Goal: Communication & Community: Answer question/provide support

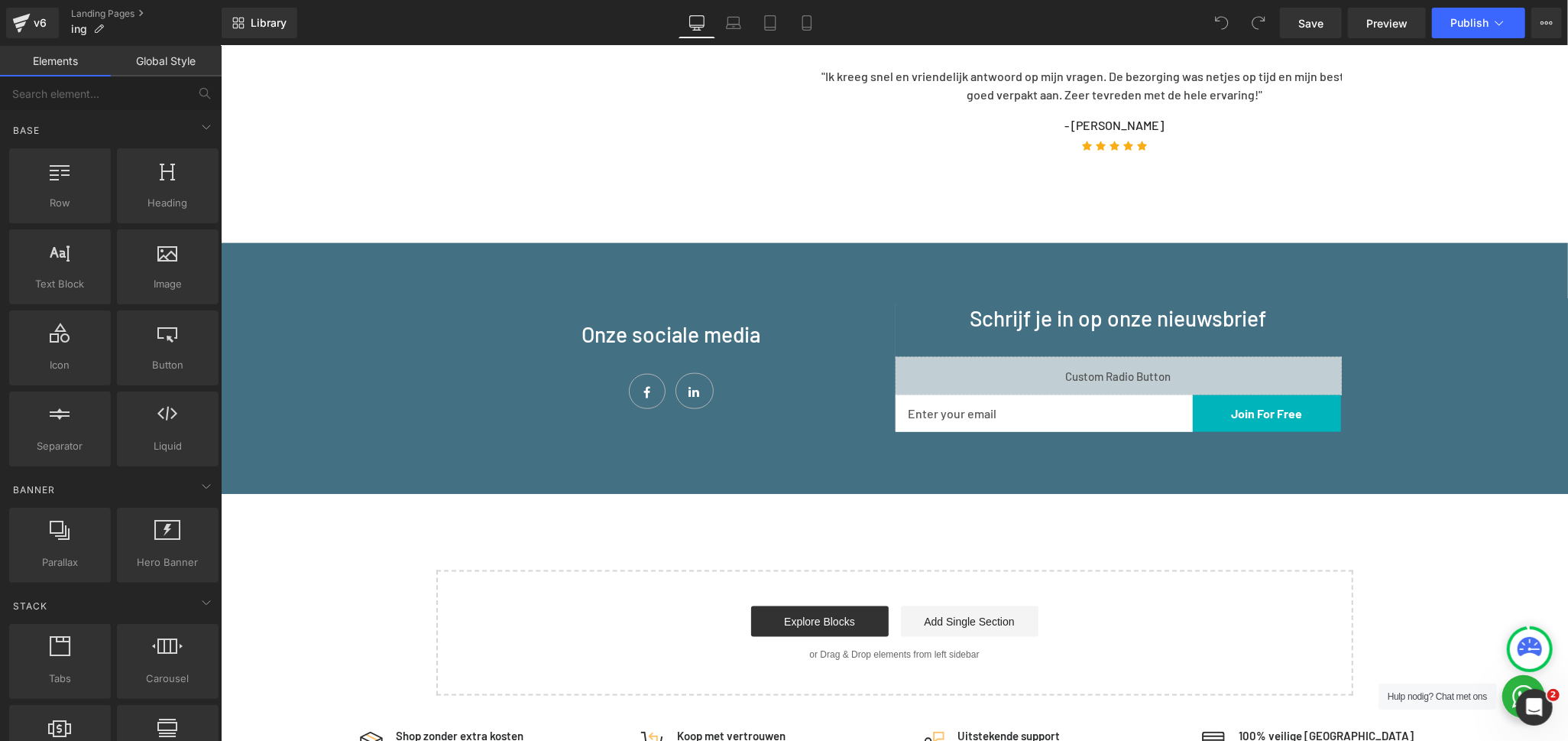
scroll to position [1443, 0]
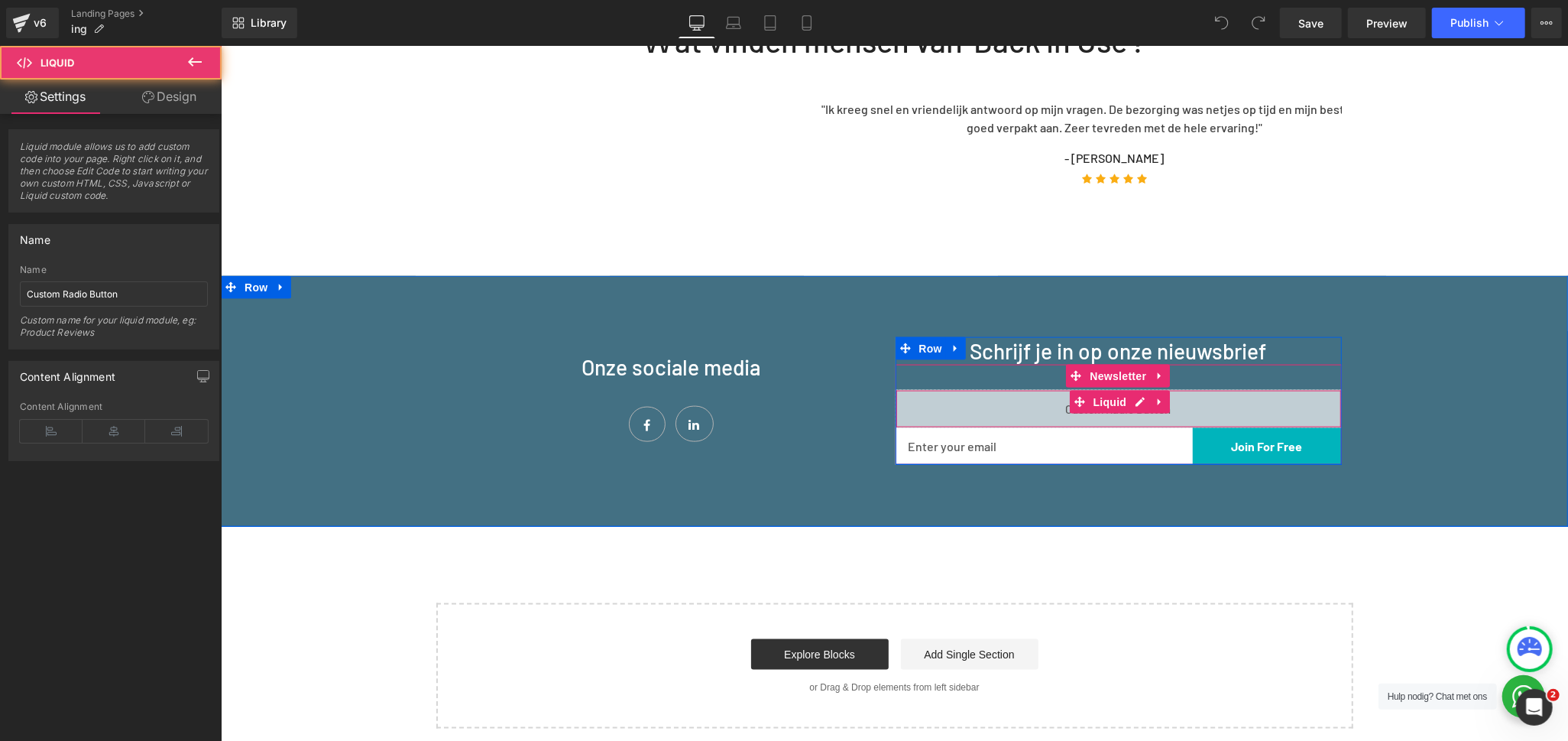
click at [951, 389] on div "Liquid" at bounding box center [1118, 408] width 446 height 38
click at [1127, 389] on div "Liquid" at bounding box center [1118, 408] width 446 height 38
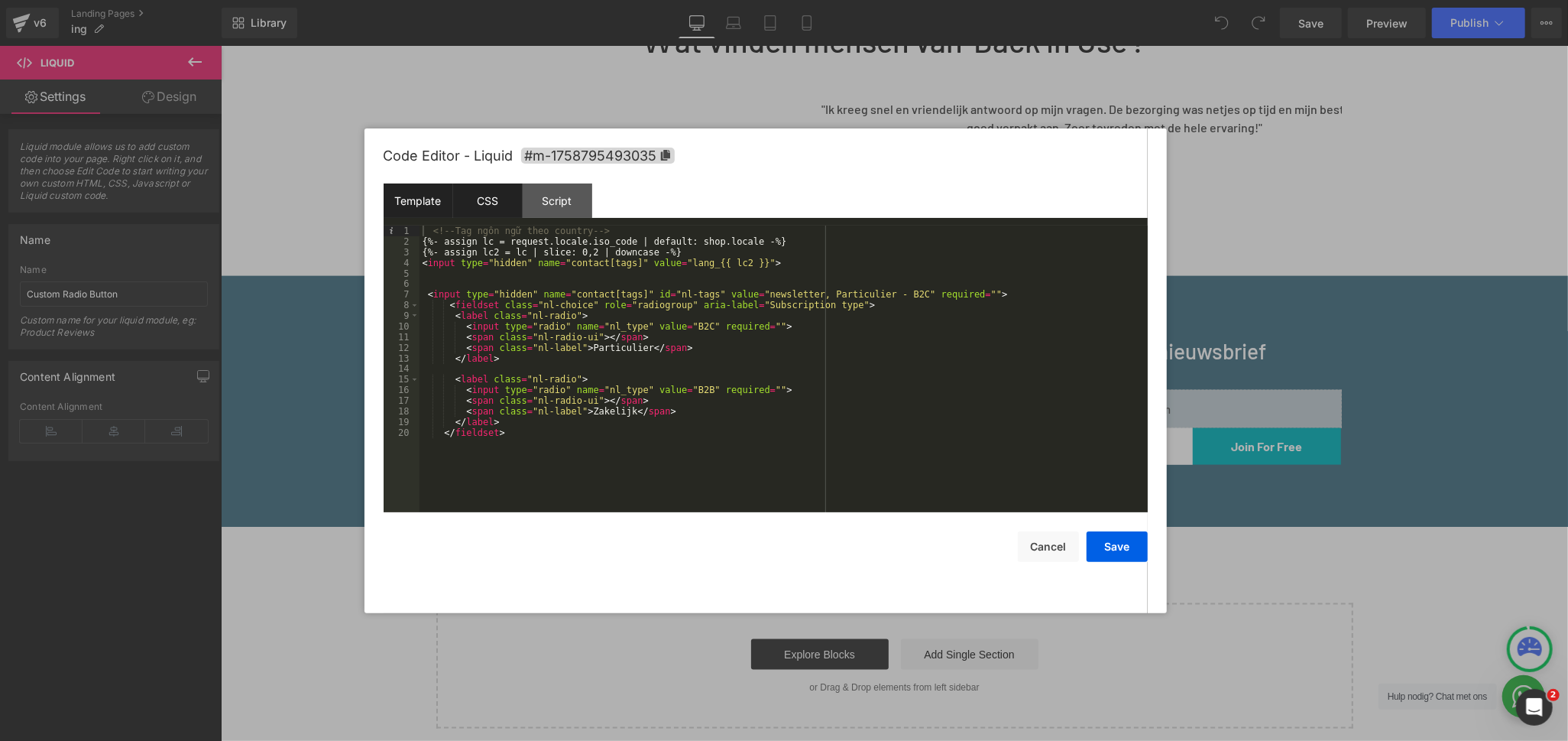
click at [469, 208] on div "CSS" at bounding box center [488, 200] width 69 height 35
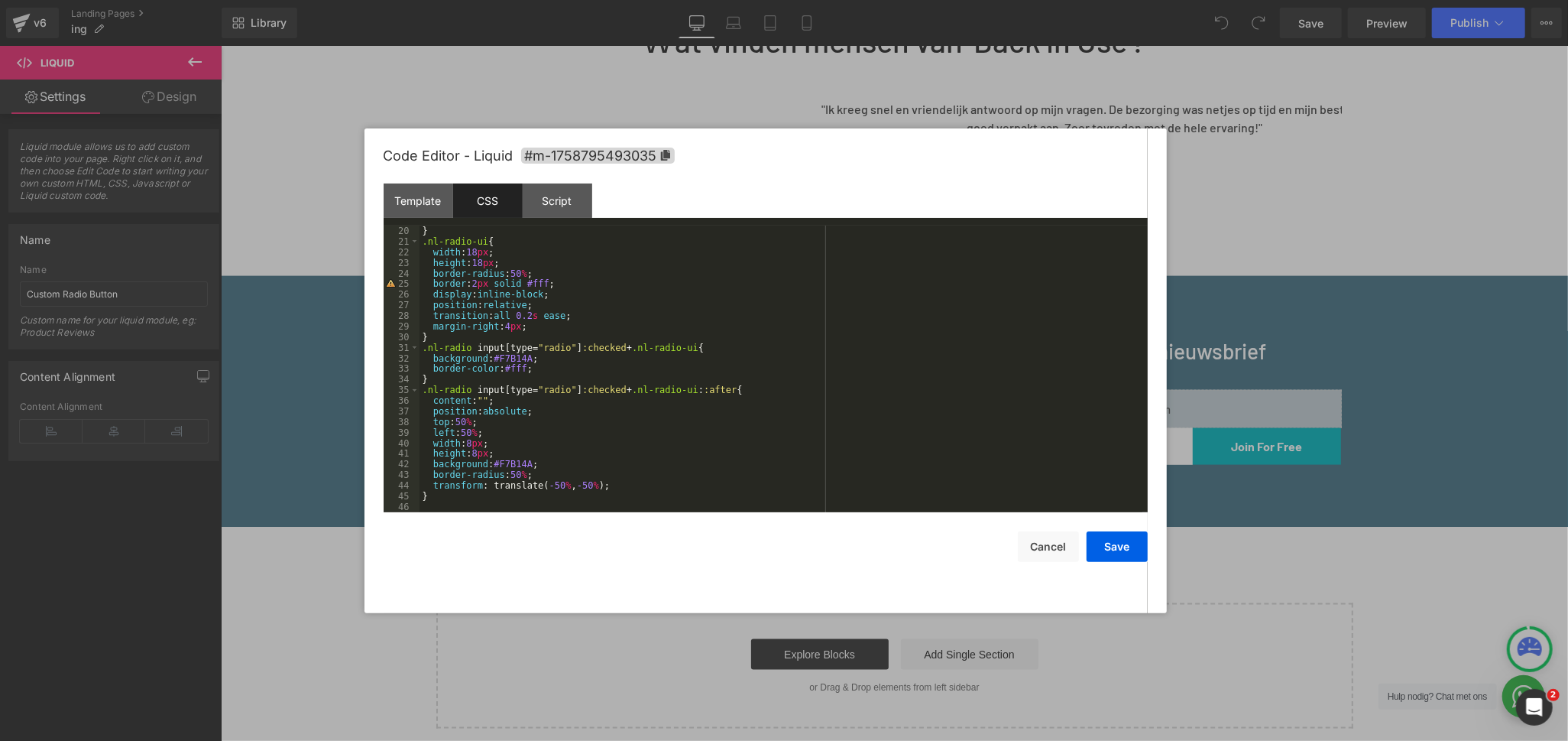
scroll to position [49, 0]
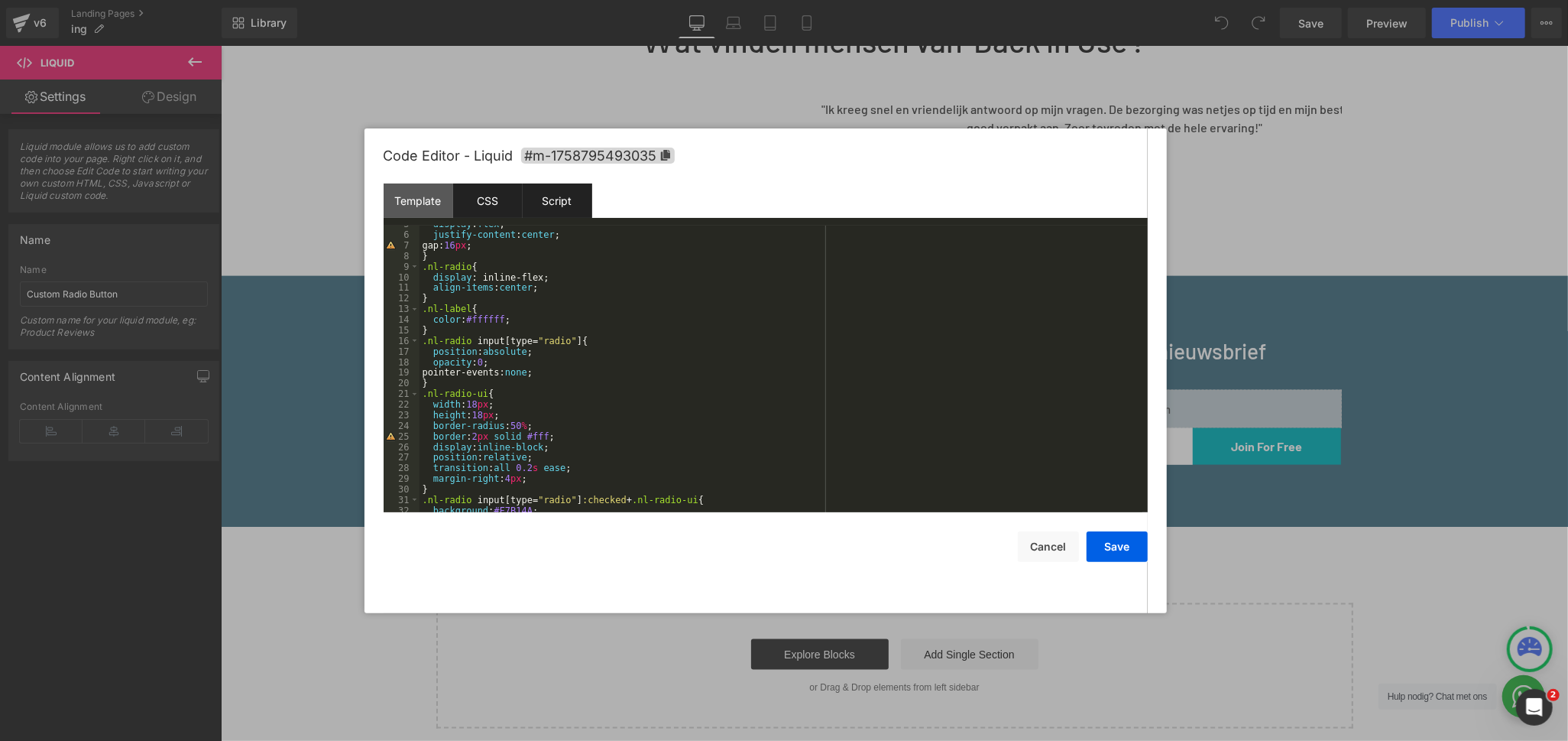
click at [558, 208] on div "Script" at bounding box center [558, 200] width 69 height 35
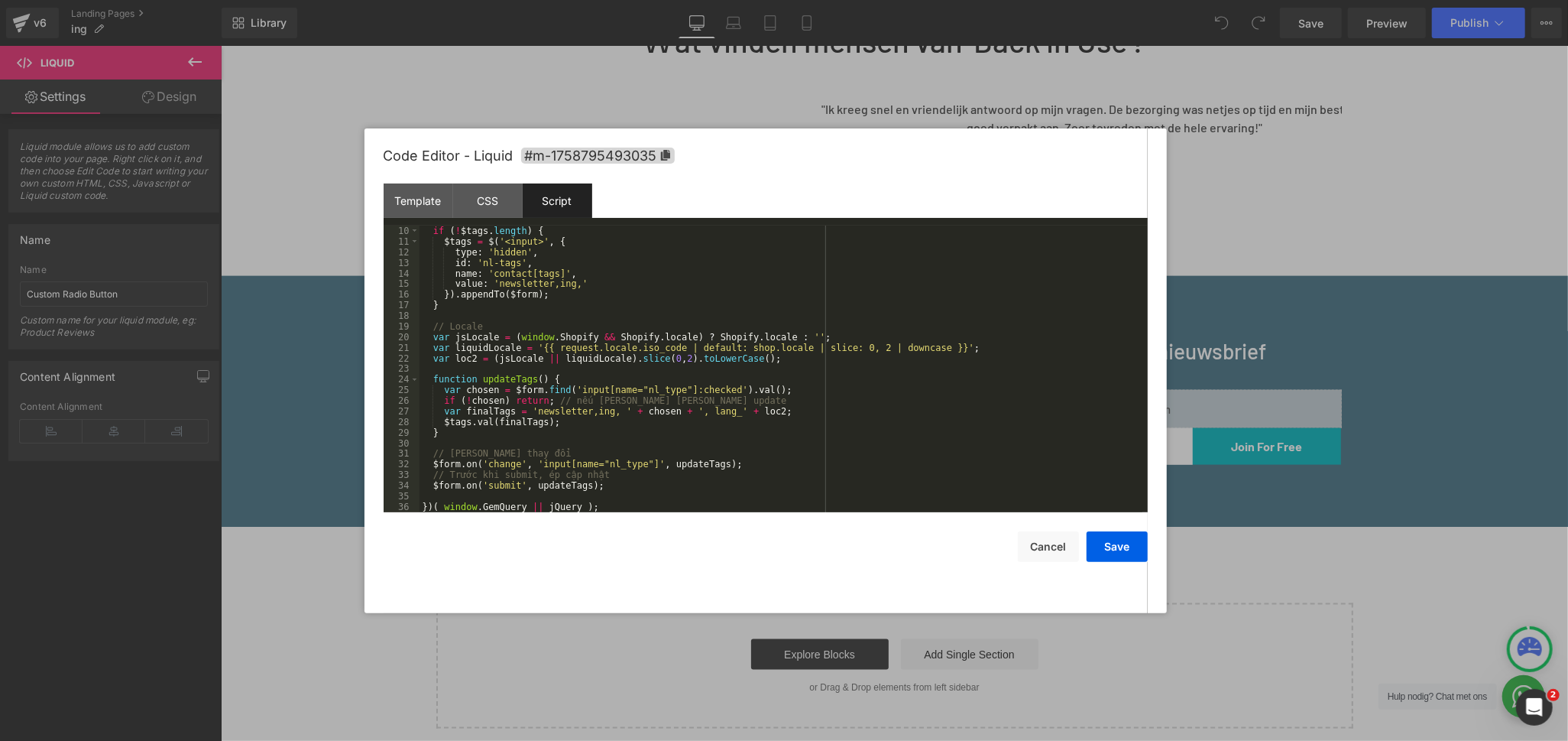
scroll to position [0, 0]
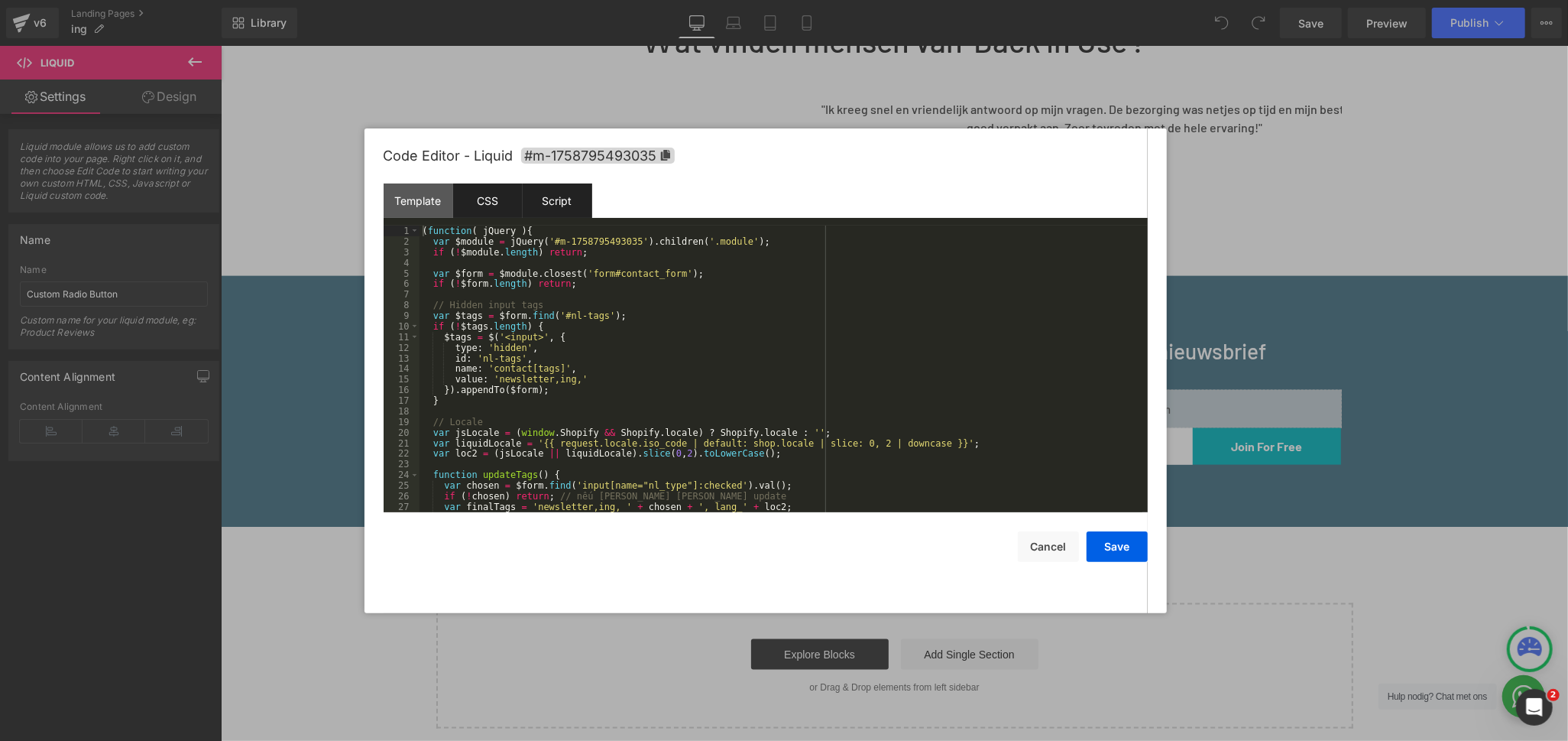
click at [478, 207] on div "CSS" at bounding box center [488, 200] width 69 height 35
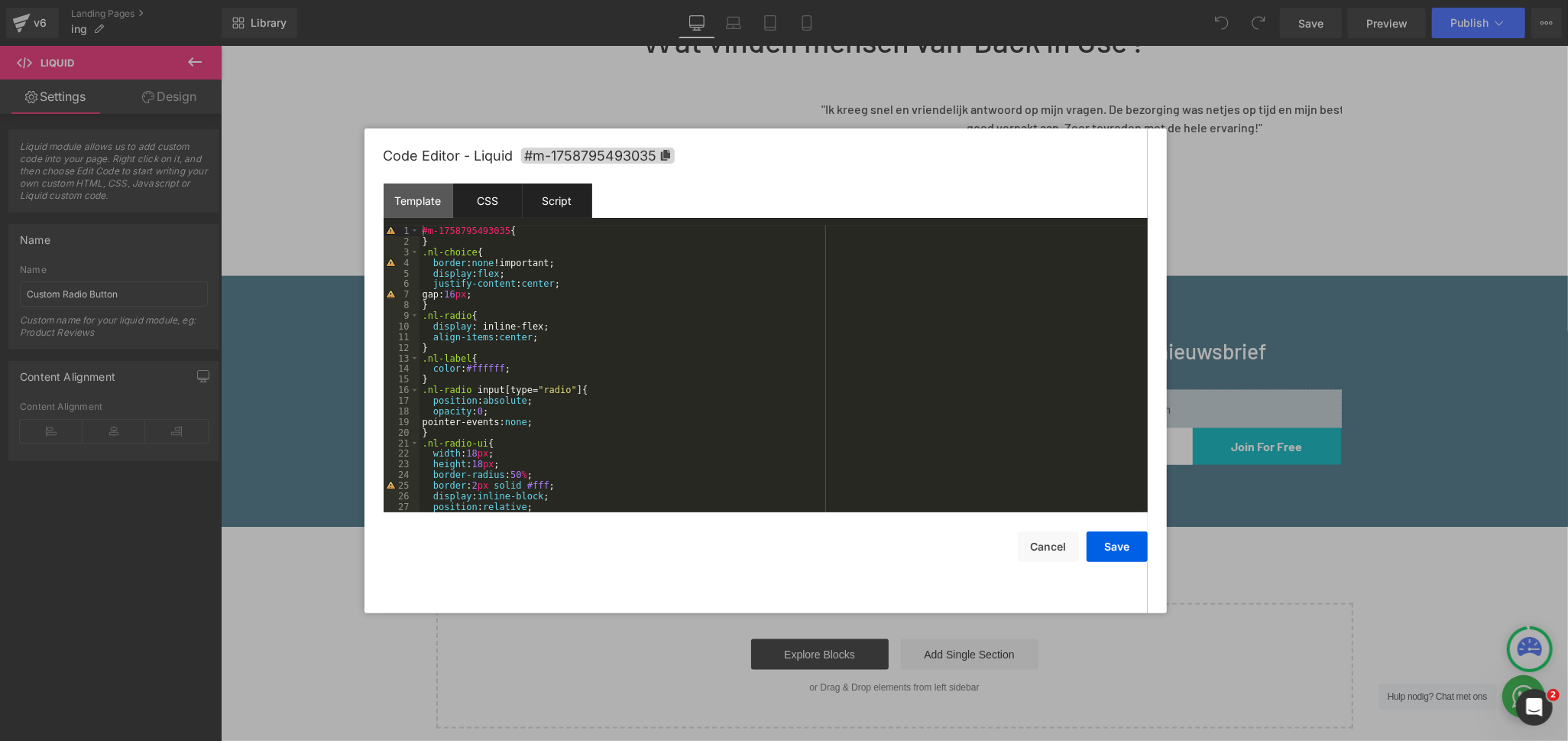
click at [571, 196] on div "Script" at bounding box center [558, 200] width 69 height 35
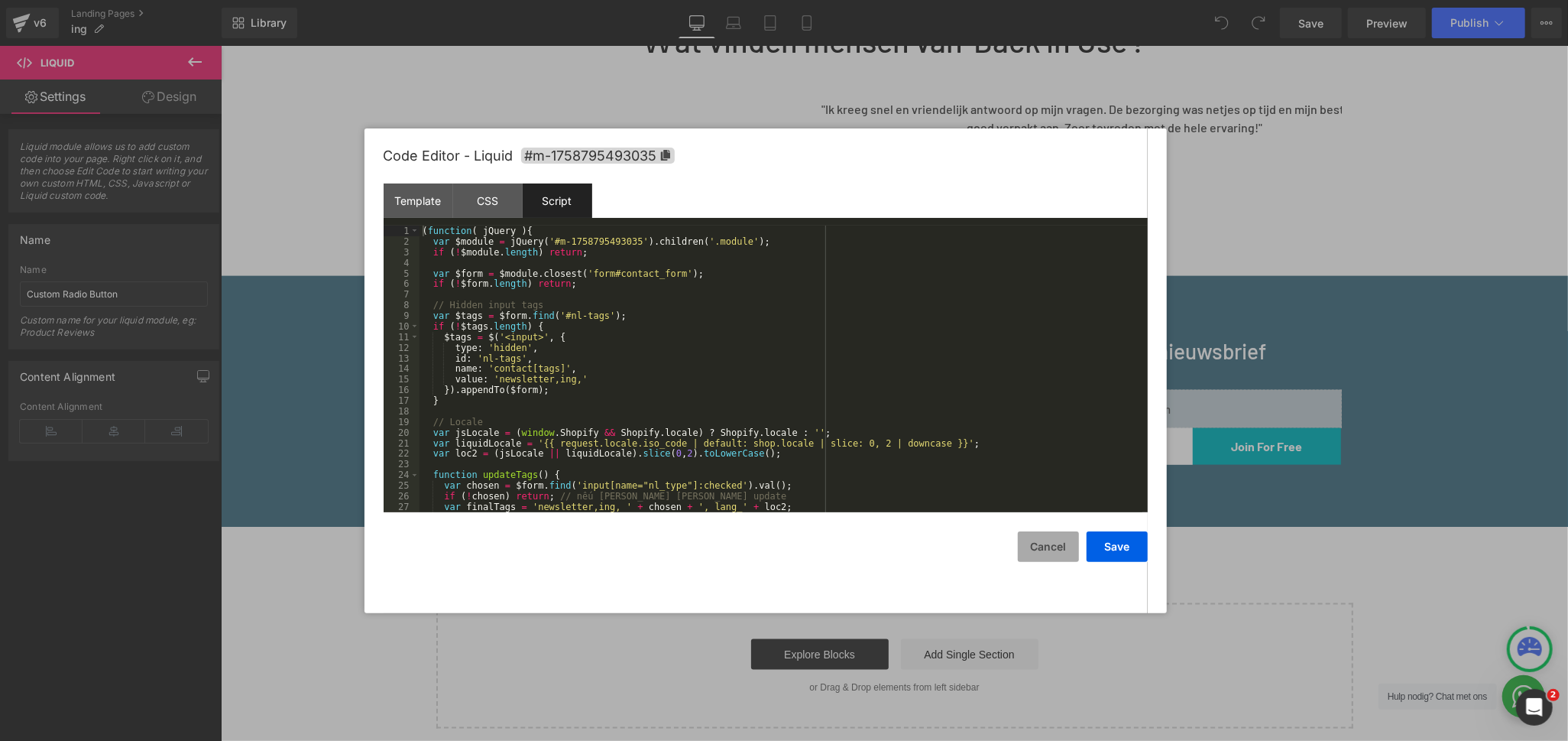
click at [1059, 548] on button "Cancel" at bounding box center [1048, 546] width 61 height 31
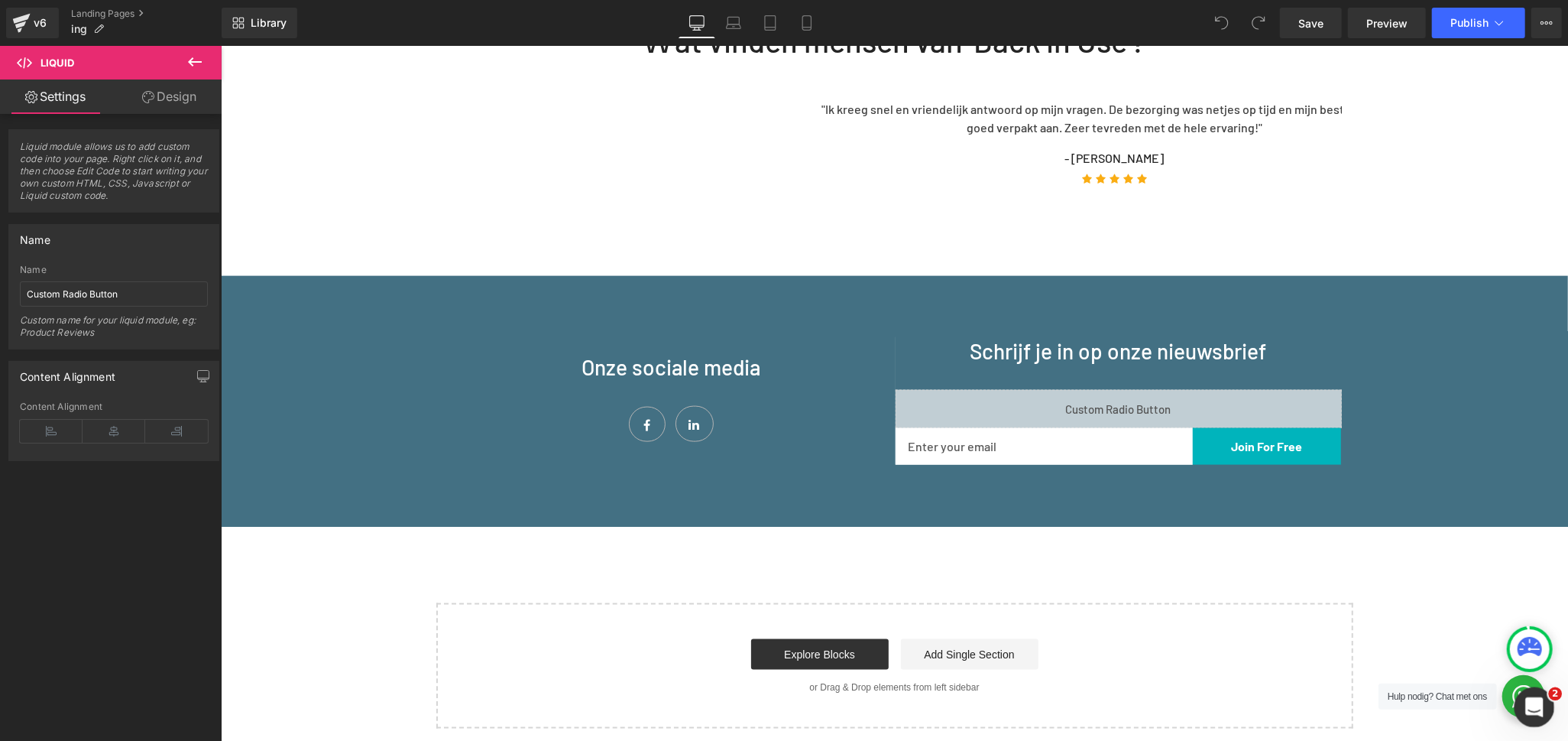
click at [1532, 703] on icon "Open Intercom Messenger" at bounding box center [1532, 705] width 25 height 25
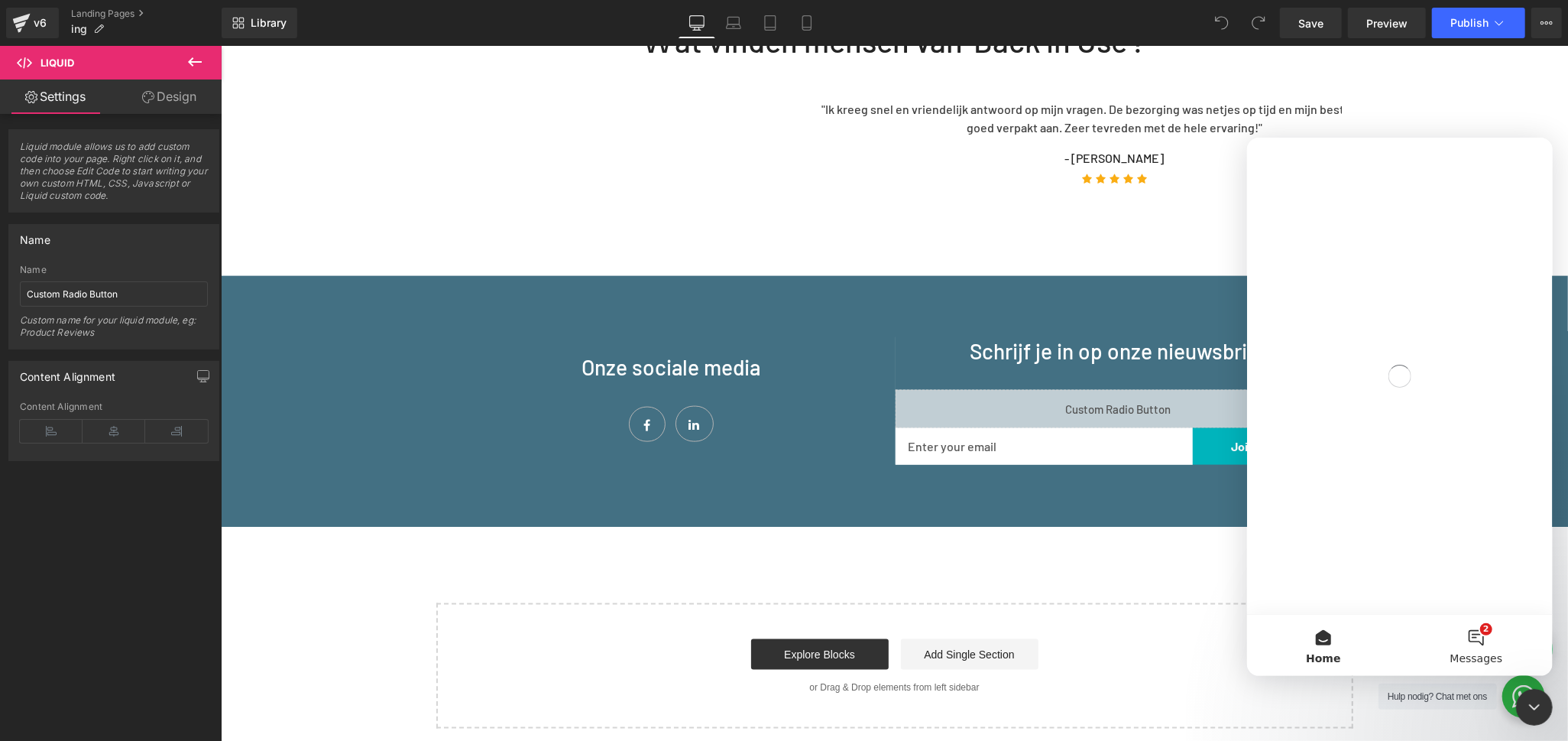
click at [1470, 631] on button "2 Messages" at bounding box center [1475, 644] width 153 height 61
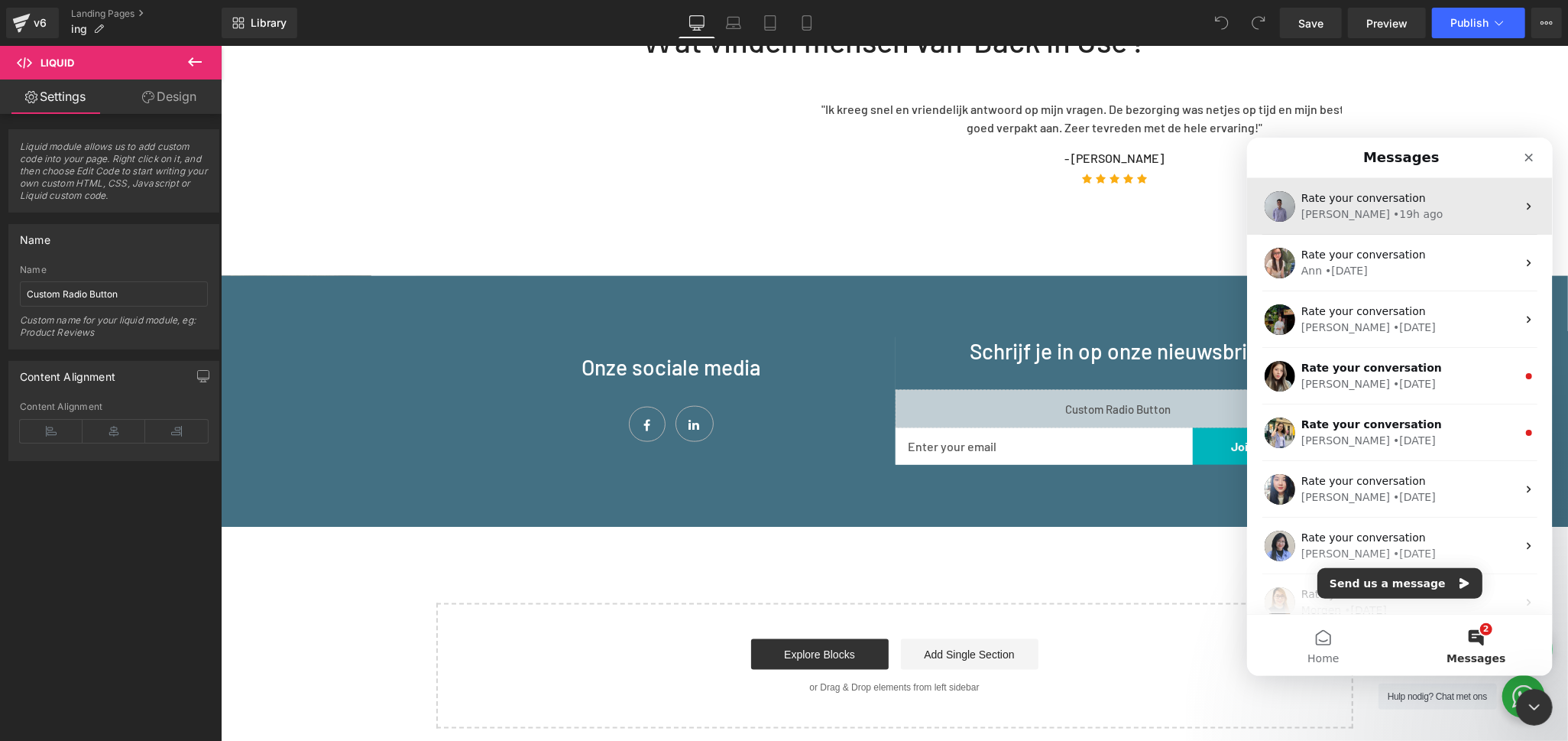
click at [1393, 210] on div "[PERSON_NAME] • 19h ago" at bounding box center [1408, 214] width 215 height 16
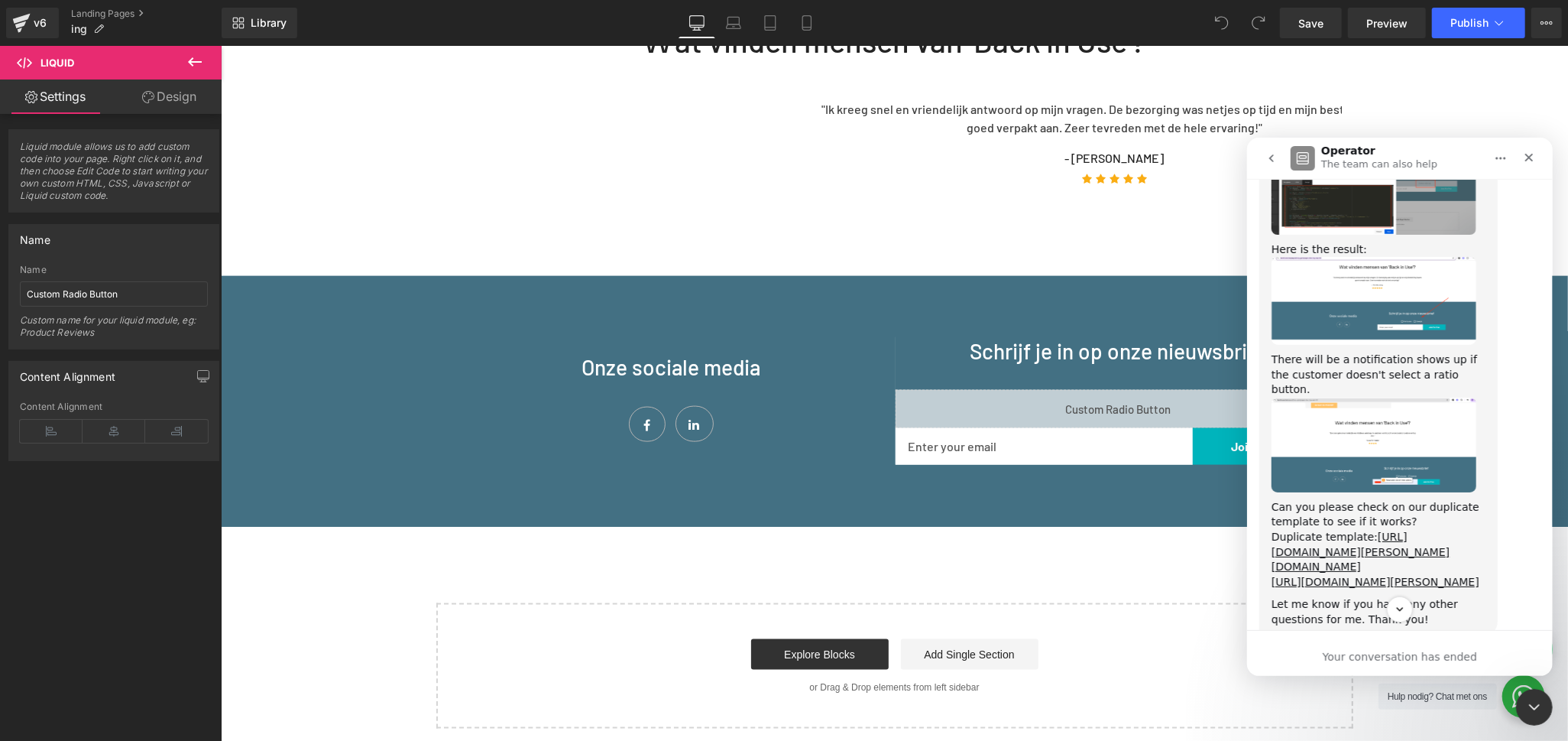
scroll to position [10008, 0]
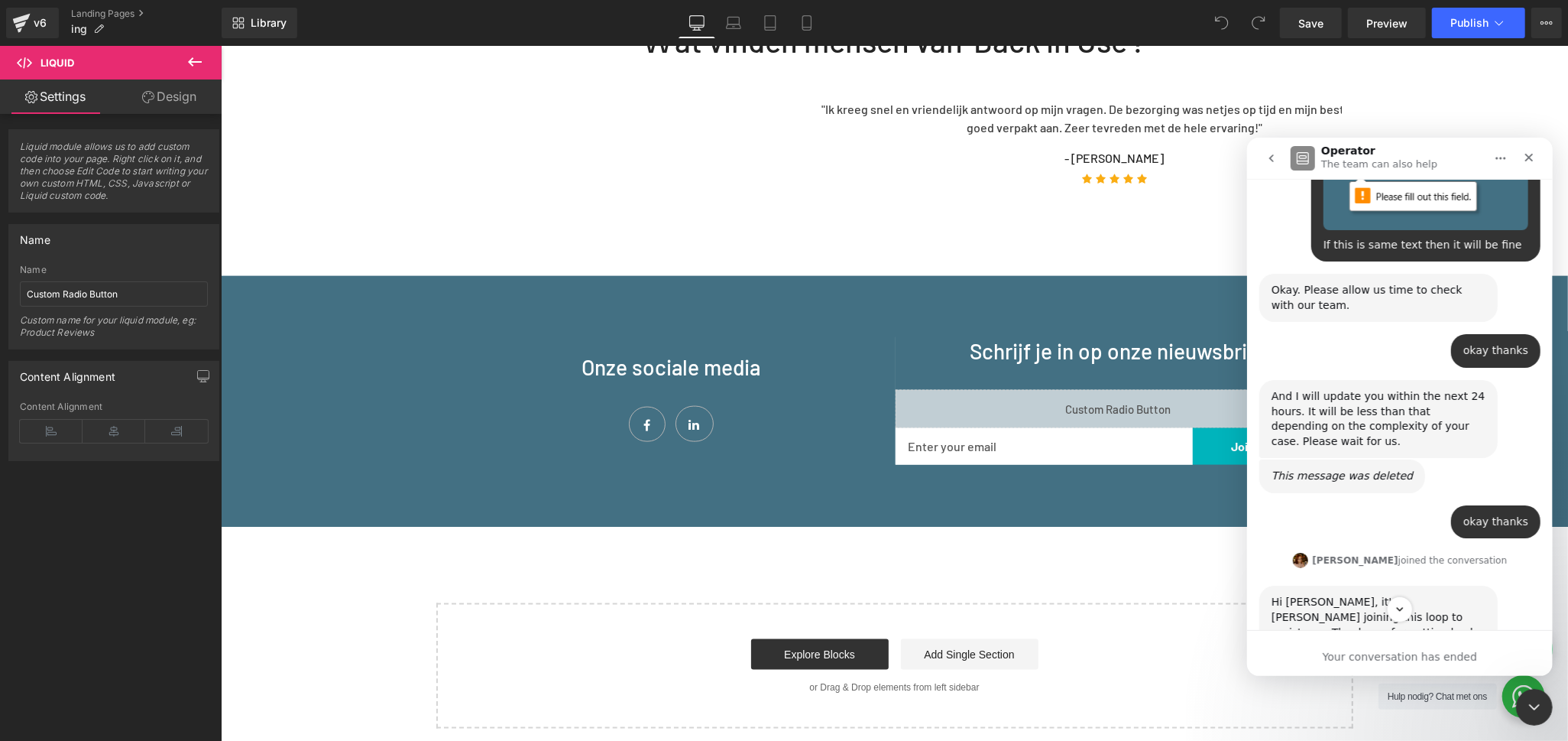
click at [1272, 157] on icon "go back" at bounding box center [1270, 157] width 12 height 12
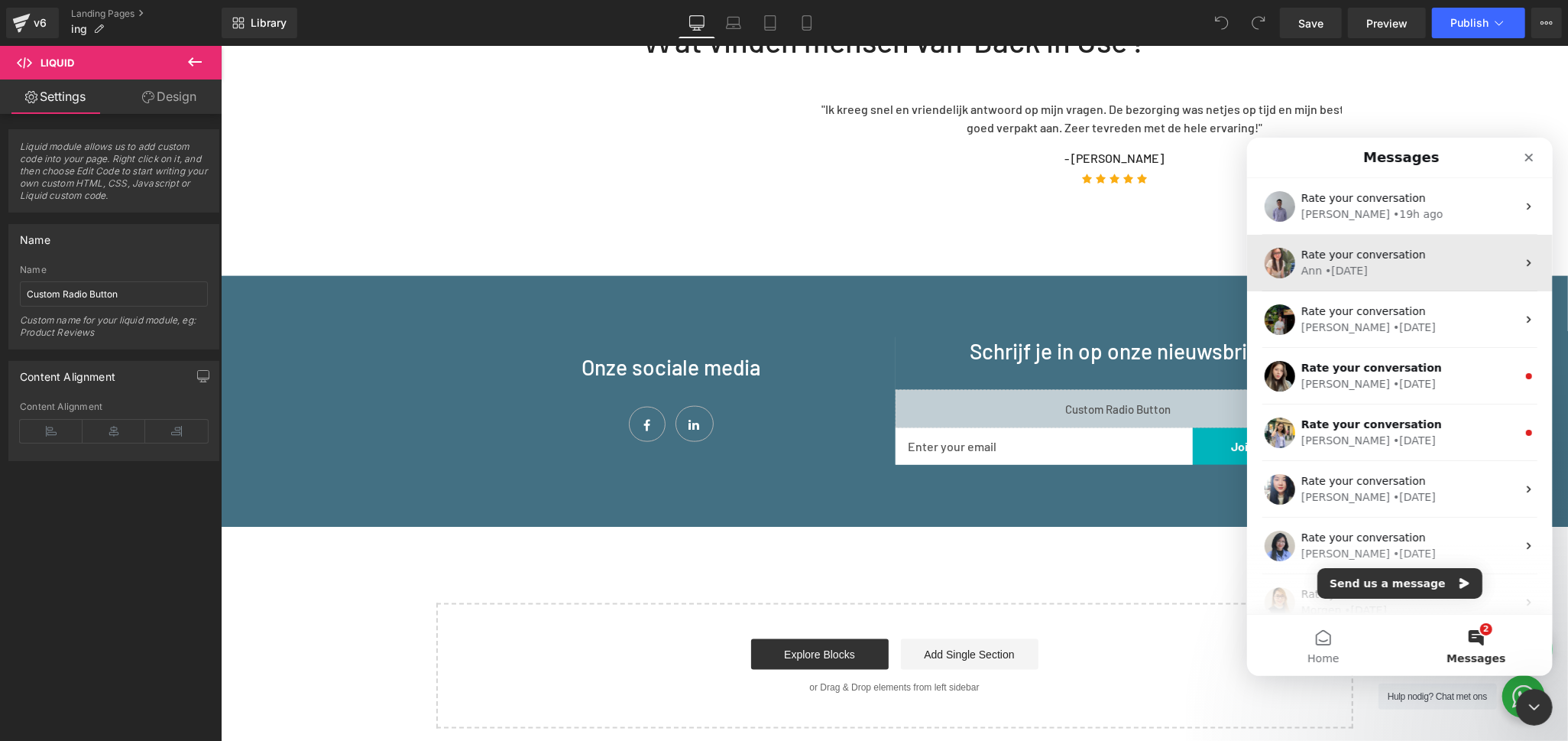
scroll to position [0, 0]
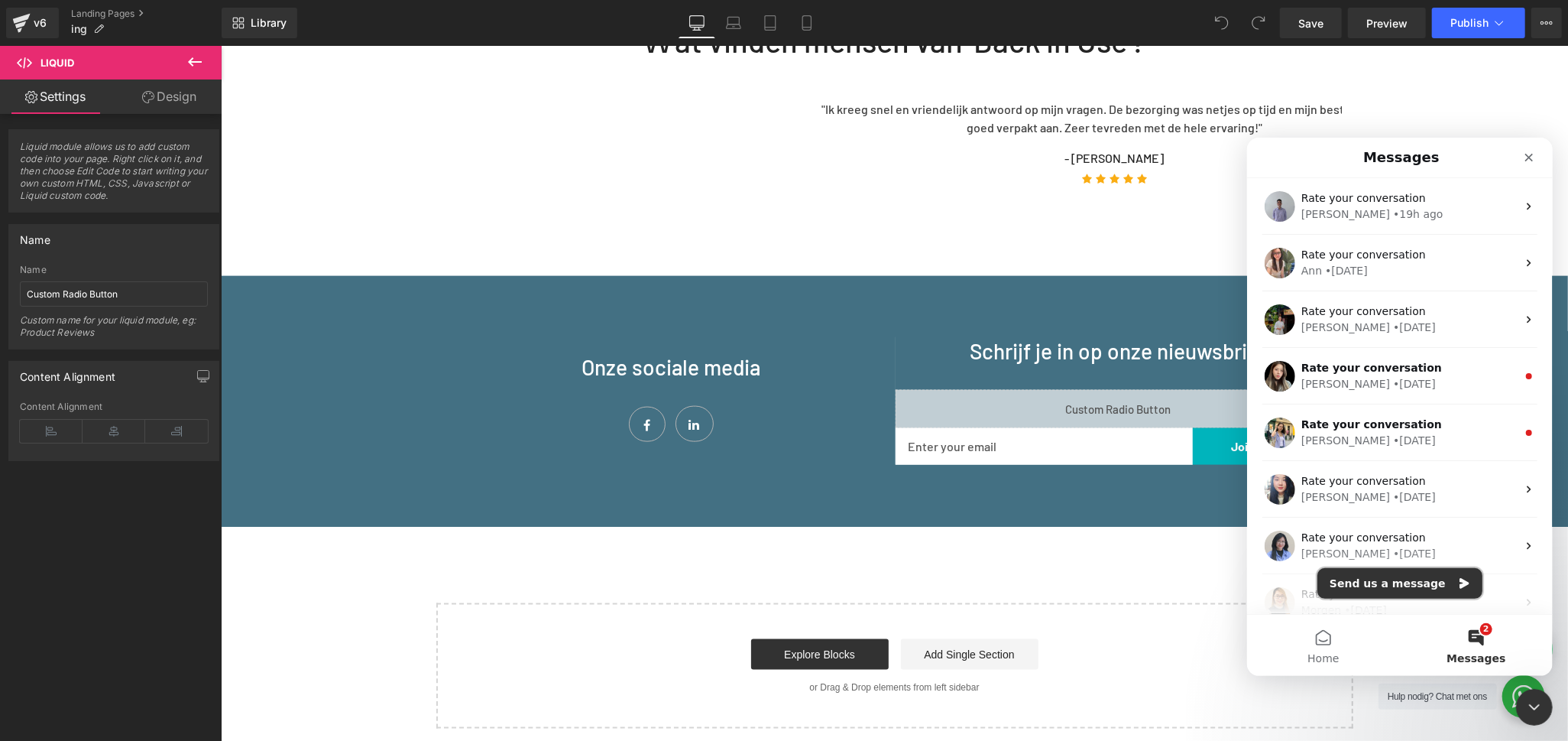
click at [1427, 585] on button "Send us a message" at bounding box center [1399, 583] width 165 height 31
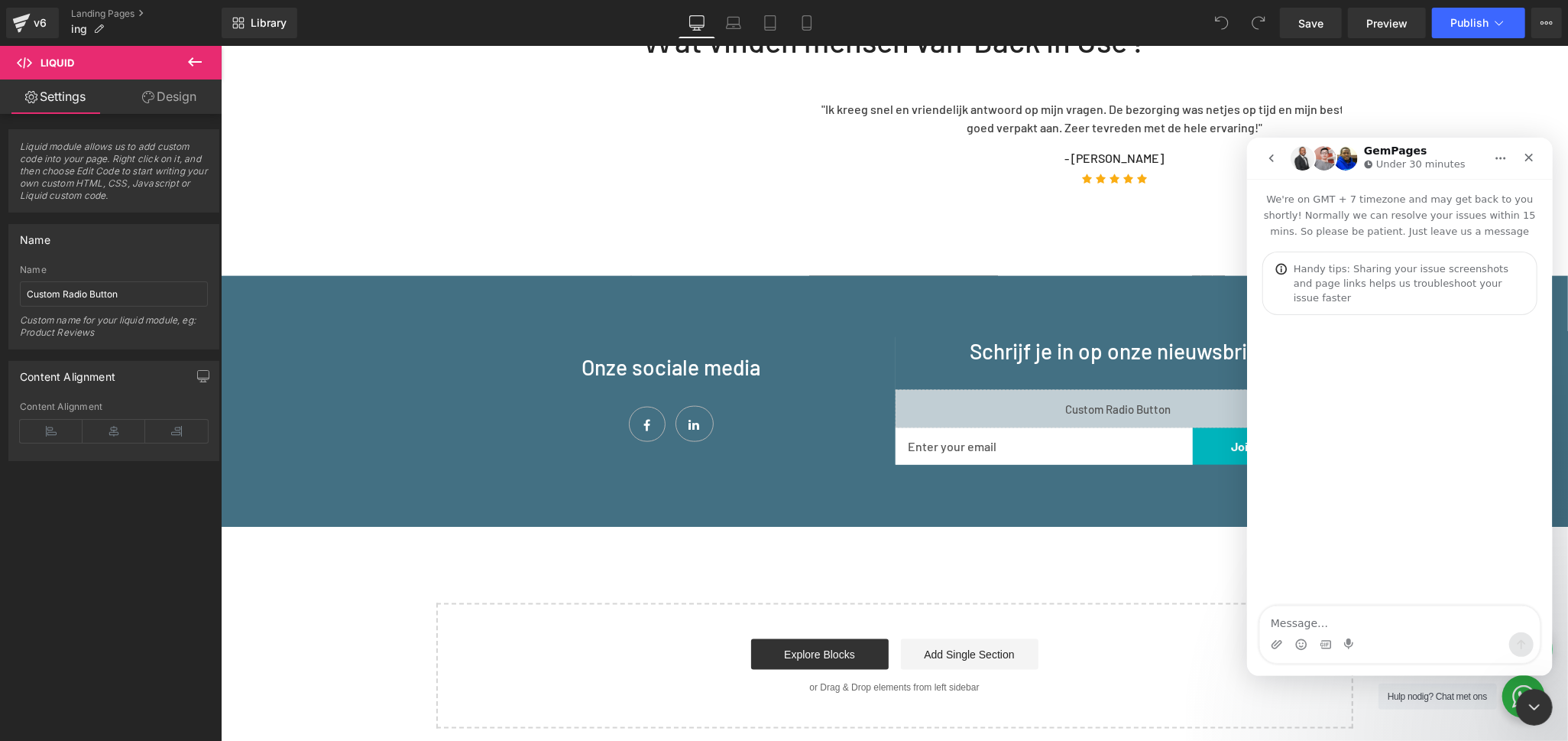
click at [1353, 628] on textarea "Message…" at bounding box center [1399, 618] width 280 height 26
type textarea "[URL][DOMAIN_NAME][PERSON_NAME] Here support team has build the custom radio bu…"
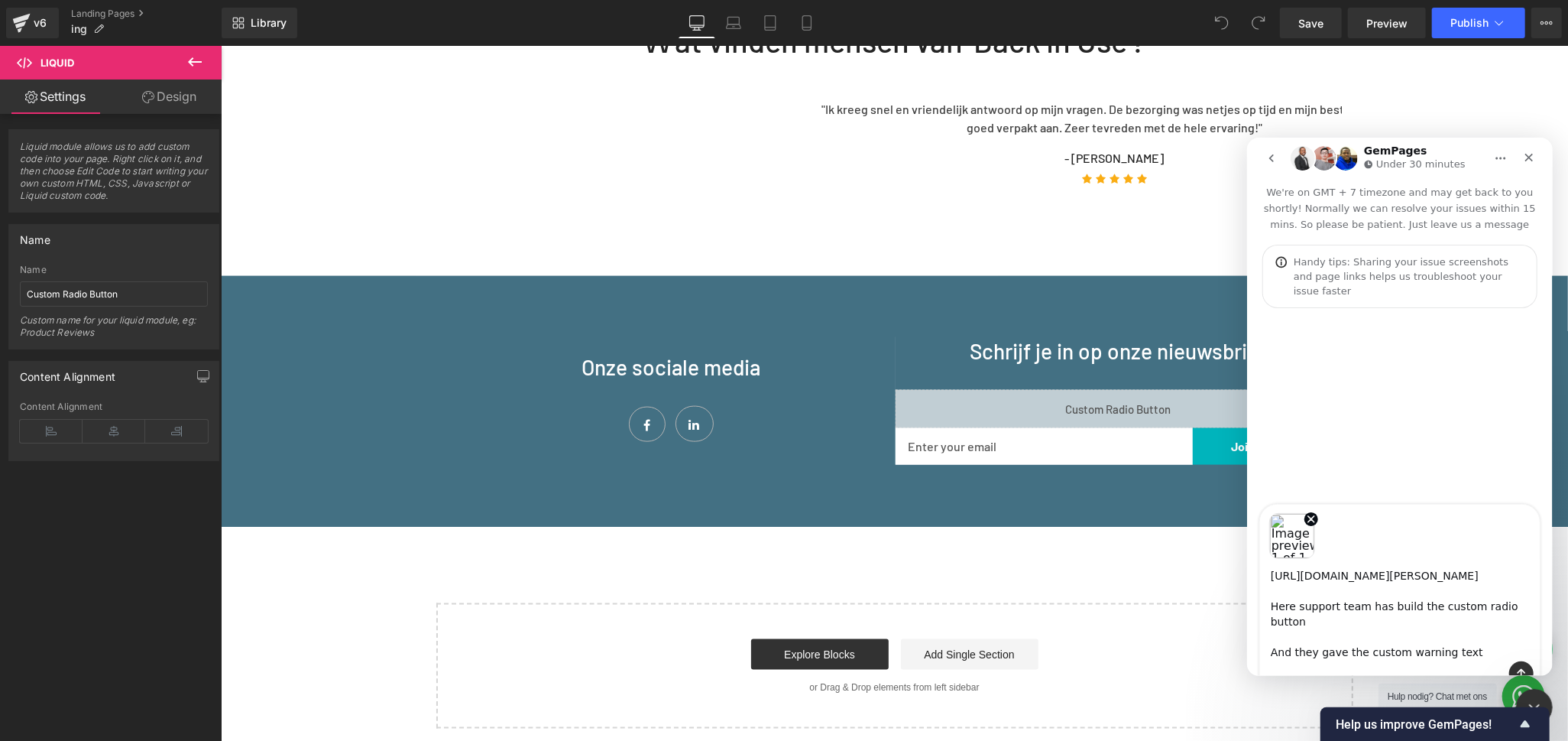
scroll to position [10, 0]
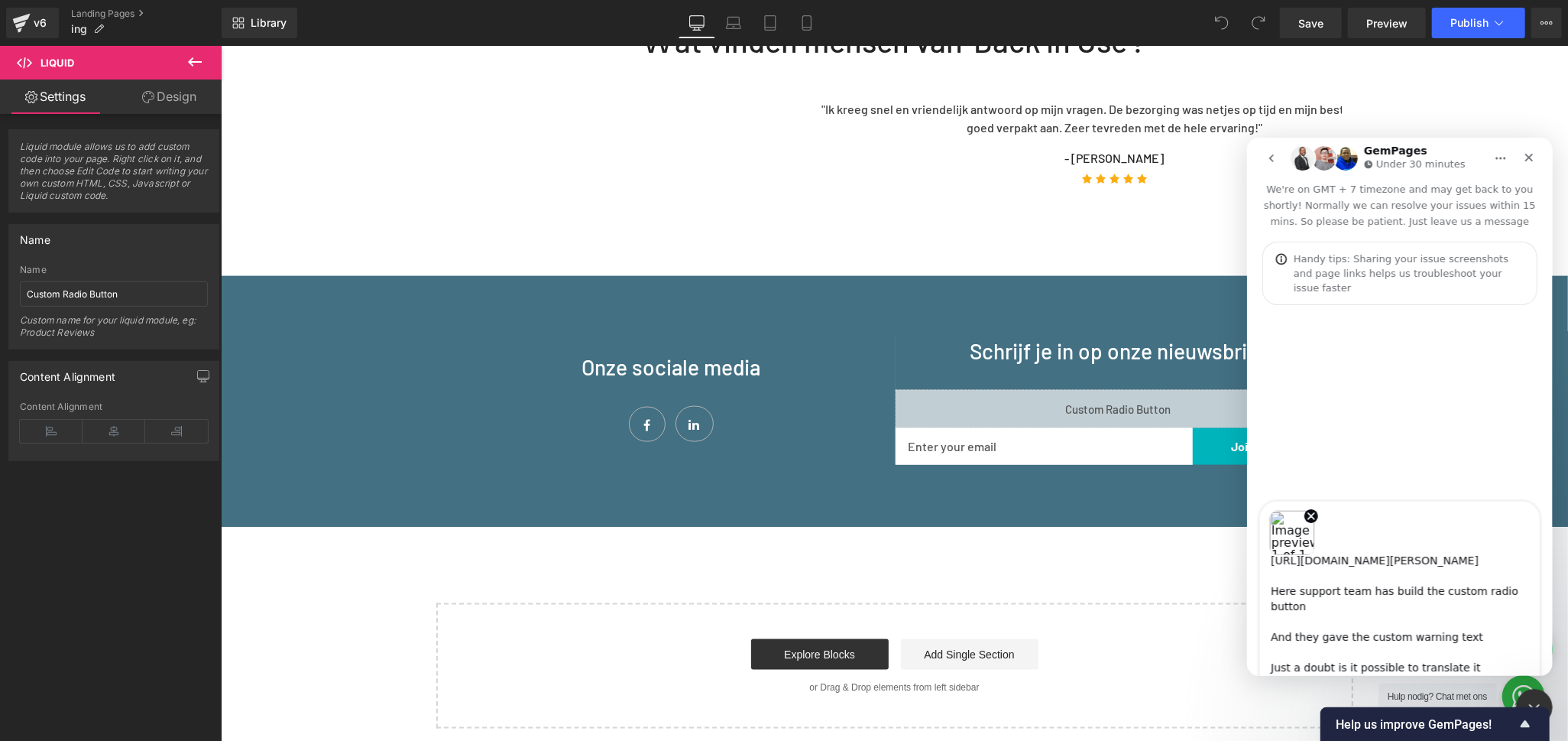
type textarea "[URL][DOMAIN_NAME][PERSON_NAME] Here support team has build the custom radio bu…"
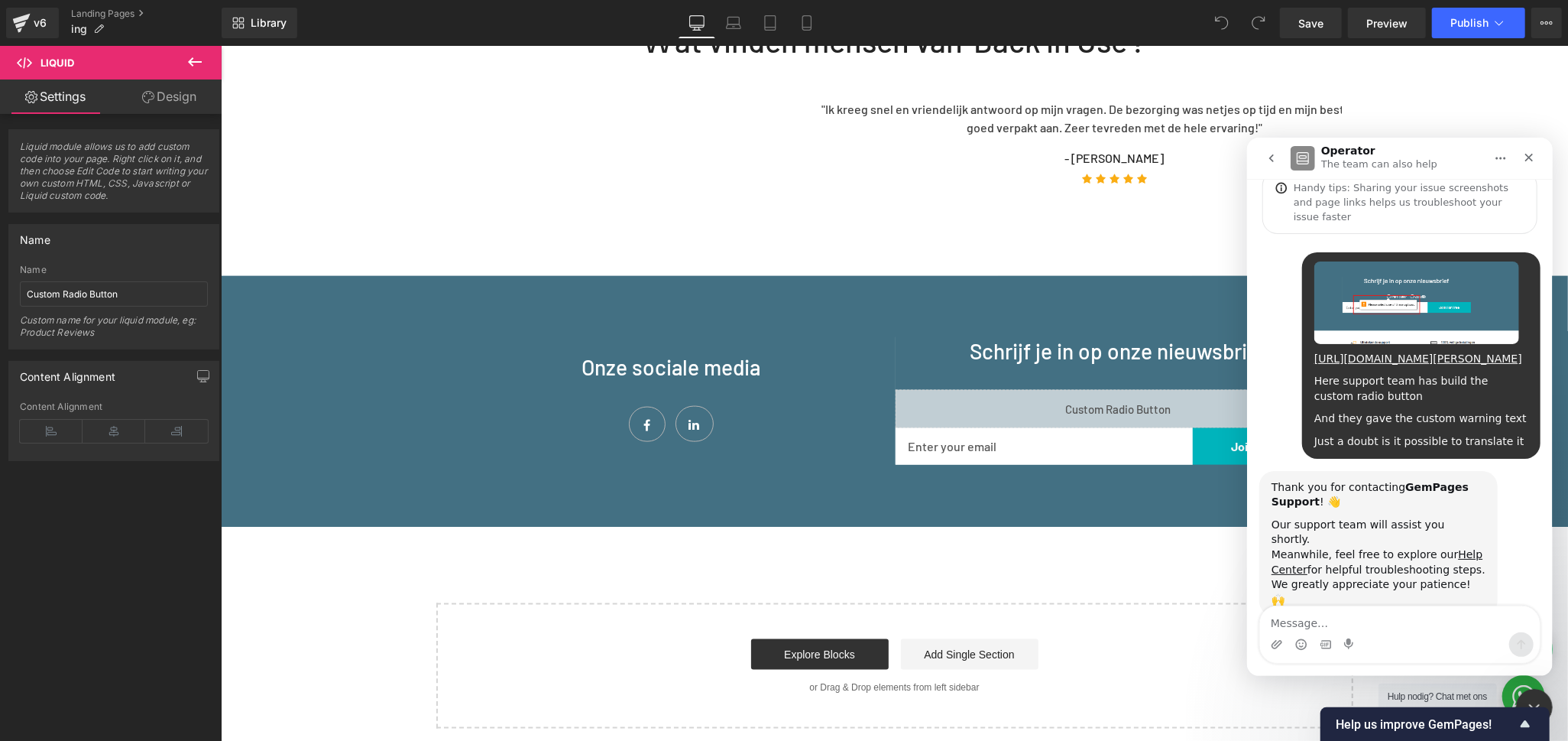
scroll to position [94, 0]
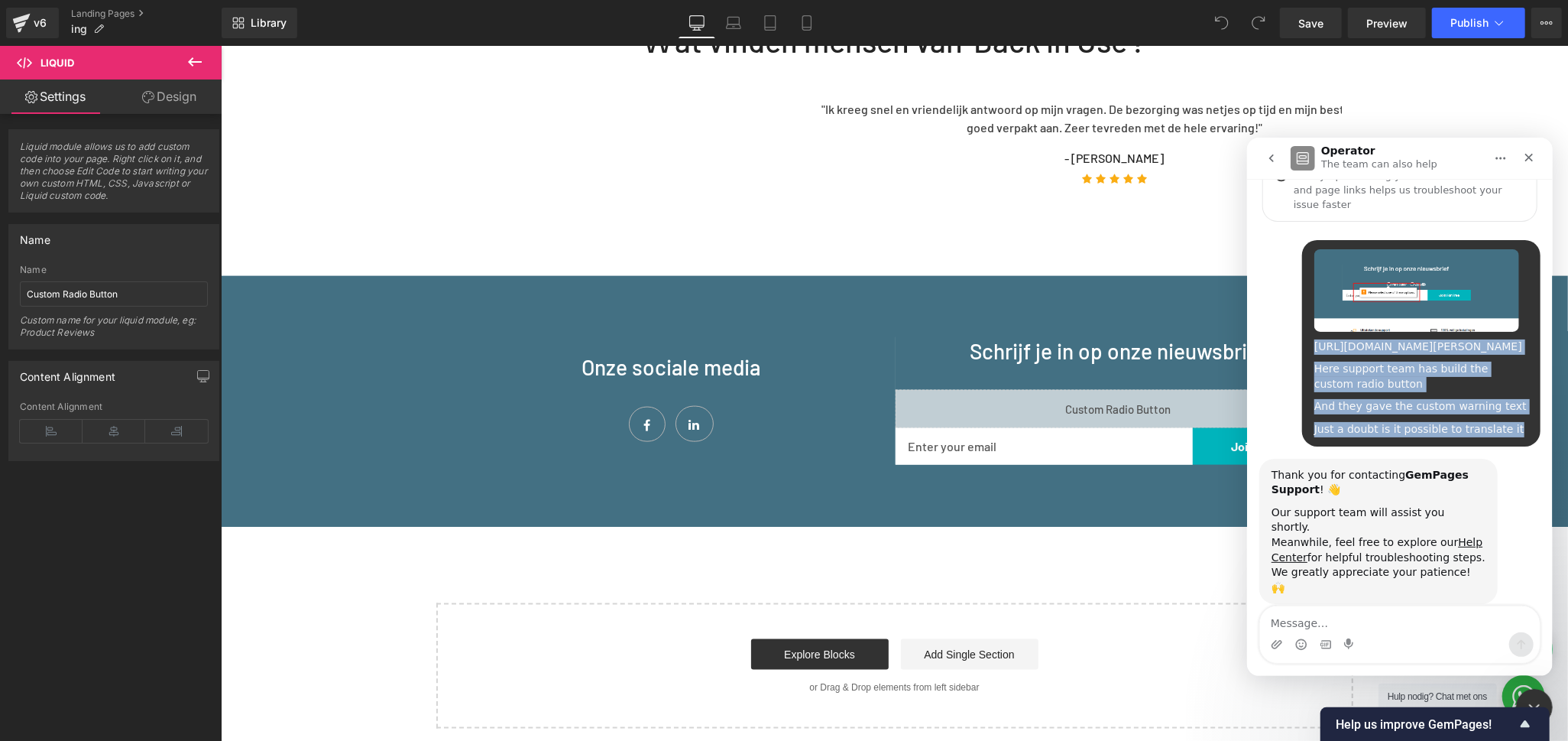
copy div "[URL][DOMAIN_NAME][PERSON_NAME] Here support team has build the custom radio bu…"
drag, startPoint x: 1502, startPoint y: 430, endPoint x: 1304, endPoint y: 327, distance: 223.2
click at [1314, 327] on div "[URL][DOMAIN_NAME][PERSON_NAME] Here support team has build the custom radio bu…" at bounding box center [1420, 342] width 214 height 188
